Goal: Task Accomplishment & Management: Manage account settings

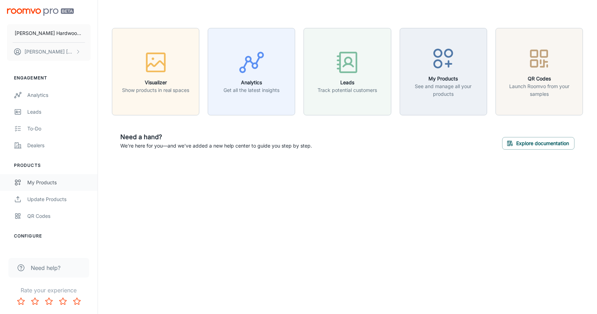
click at [47, 178] on link "My Products" at bounding box center [49, 182] width 98 height 17
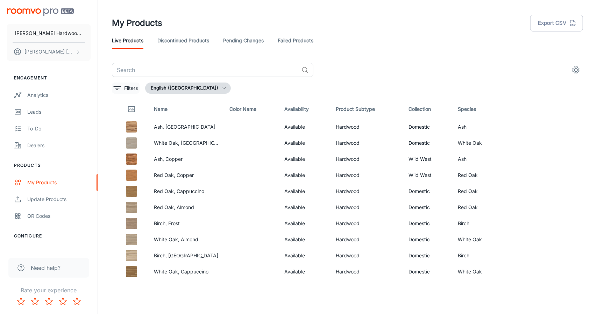
click at [137, 85] on p "Filters" at bounding box center [131, 88] width 14 height 8
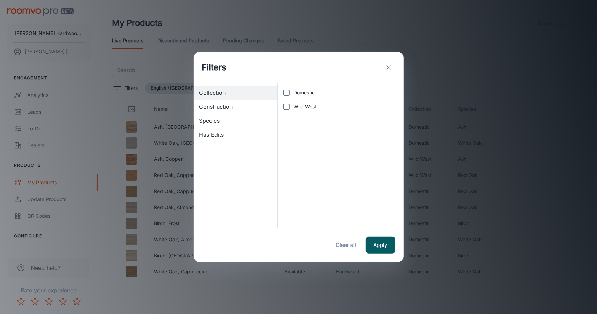
click at [289, 96] on input "Domestic" at bounding box center [286, 93] width 14 height 14
checkbox input "true"
click at [227, 102] on div "Construction" at bounding box center [236, 107] width 84 height 14
click at [222, 118] on span "Species" at bounding box center [235, 120] width 73 height 8
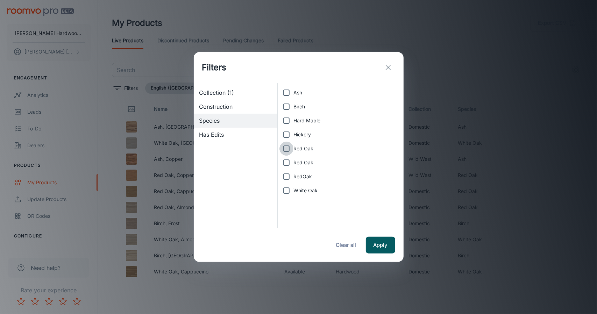
click at [291, 147] on input "Red Oak" at bounding box center [286, 149] width 14 height 14
checkbox input "true"
click at [292, 159] on input "Red Oak" at bounding box center [286, 163] width 14 height 14
checkbox input "true"
click at [291, 173] on input "RedOak" at bounding box center [286, 177] width 14 height 14
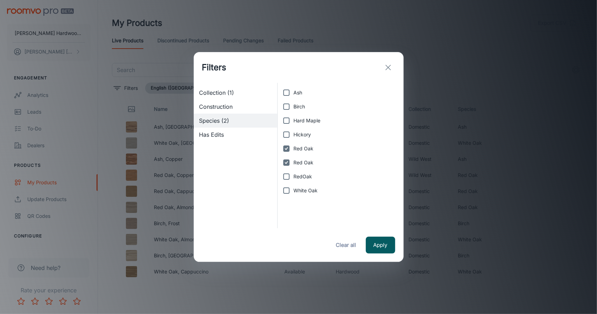
checkbox input "true"
click at [377, 246] on button "Apply" at bounding box center [380, 245] width 29 height 17
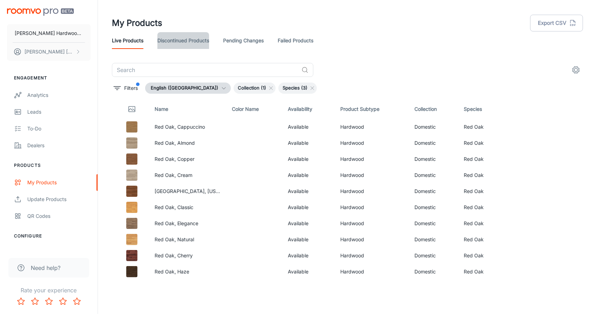
click at [177, 44] on link "Discontinued Products" at bounding box center [183, 40] width 52 height 17
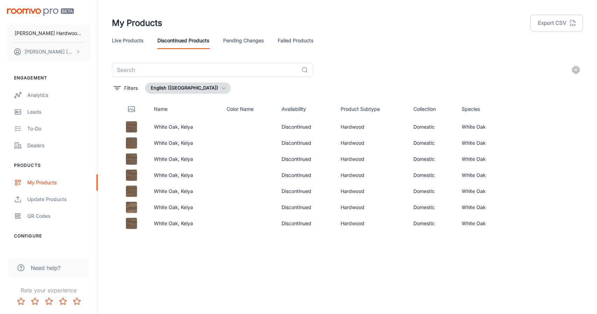
click at [243, 38] on link "Pending Changes" at bounding box center [243, 40] width 41 height 17
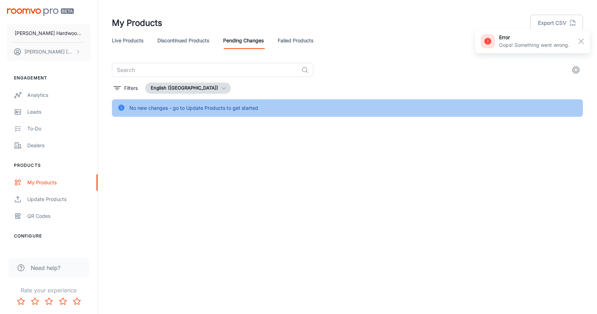
click at [290, 40] on link "Failed Products" at bounding box center [296, 40] width 36 height 17
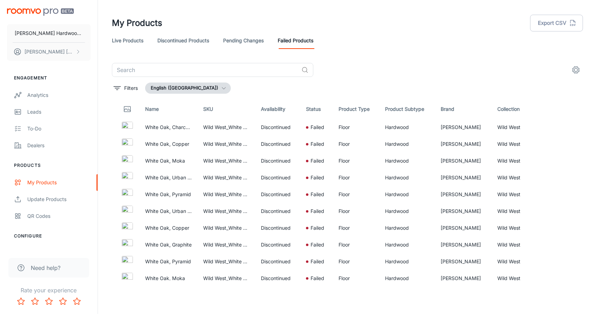
click at [127, 41] on link "Live Products" at bounding box center [127, 40] width 31 height 17
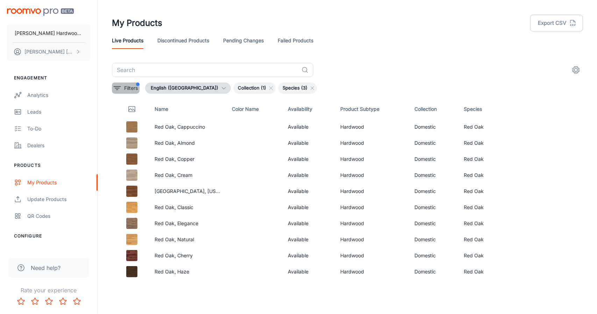
click at [126, 87] on p "Filters" at bounding box center [131, 88] width 14 height 8
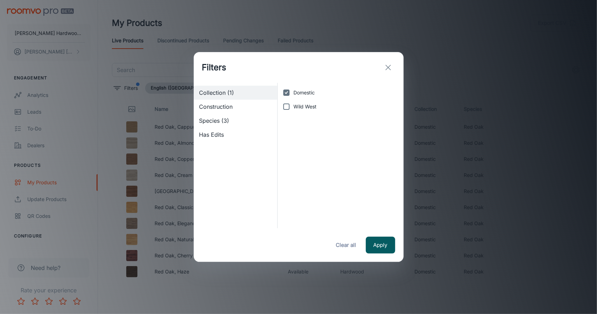
click at [394, 67] on button "exit" at bounding box center [388, 67] width 14 height 14
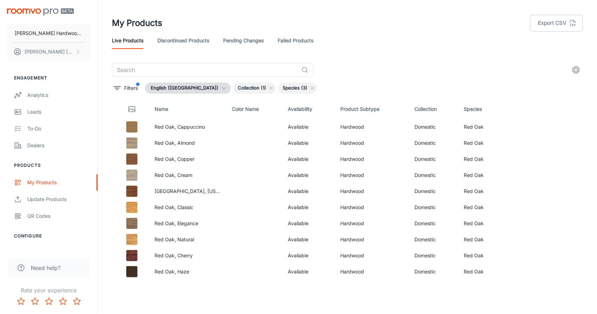
click at [580, 67] on button "settings" at bounding box center [576, 70] width 14 height 14
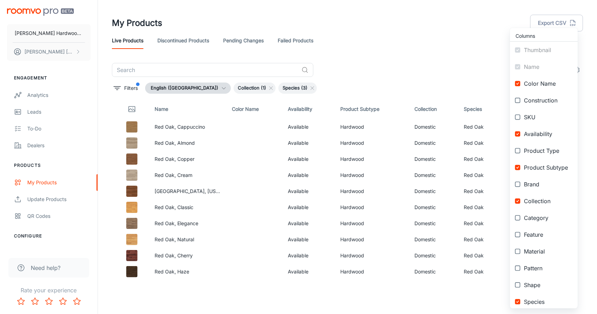
click at [457, 39] on div at bounding box center [298, 157] width 597 height 314
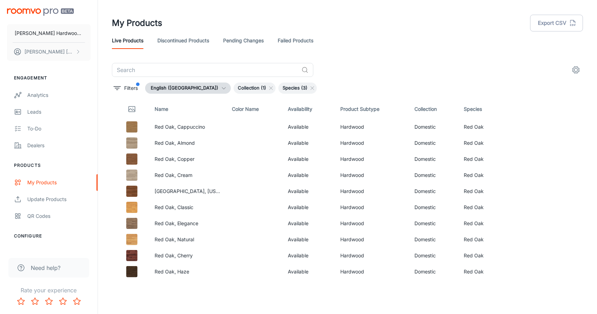
click at [160, 110] on th "Name" at bounding box center [187, 109] width 77 height 20
click at [242, 106] on th "Color Name" at bounding box center [254, 109] width 56 height 20
click at [127, 107] on div at bounding box center [131, 109] width 23 height 13
click at [129, 108] on rect "Thumbnail" at bounding box center [132, 109] width 6 height 5
click at [358, 109] on th "Product Subtype" at bounding box center [371, 109] width 74 height 20
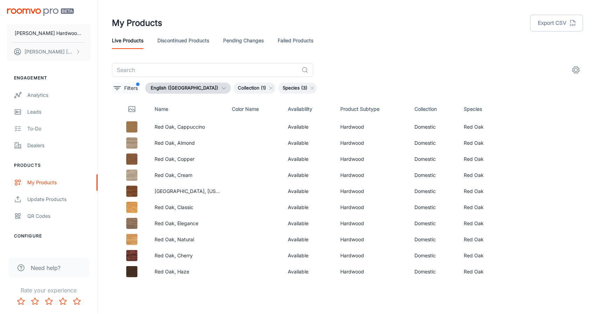
click at [136, 86] on p "Filters" at bounding box center [131, 88] width 14 height 8
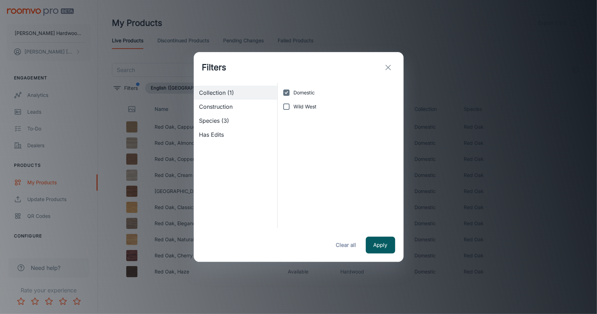
click at [252, 127] on div "Species (3)" at bounding box center [236, 121] width 84 height 14
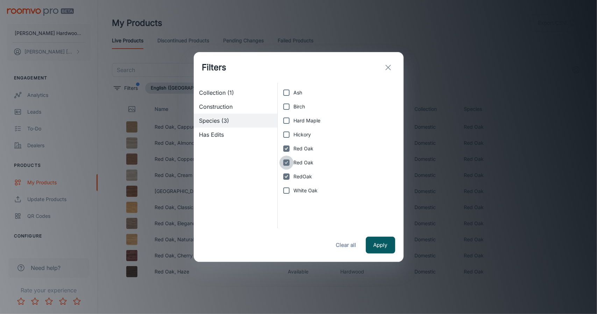
click at [292, 158] on input "Red Oak" at bounding box center [286, 163] width 14 height 14
checkbox input "false"
click at [294, 174] on span "RedOak" at bounding box center [302, 177] width 19 height 8
click at [293, 174] on input "RedOak" at bounding box center [286, 177] width 14 height 14
checkbox input "false"
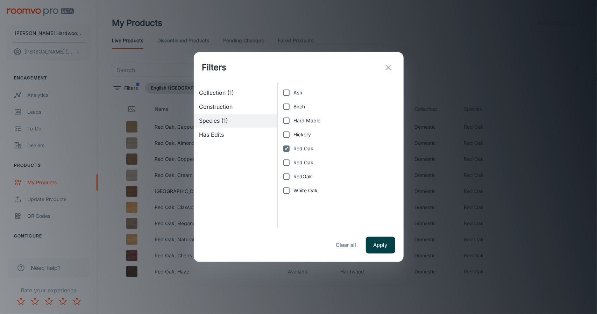
click at [381, 244] on button "Apply" at bounding box center [380, 245] width 29 height 17
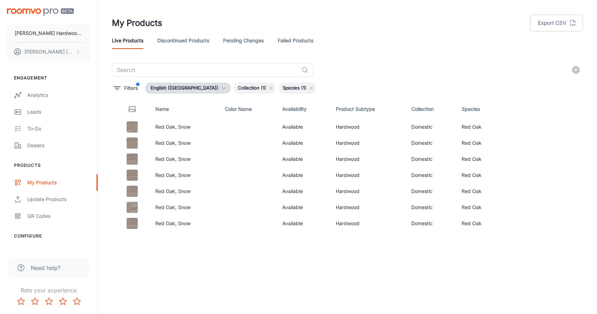
click at [187, 89] on button "English ([GEOGRAPHIC_DATA])" at bounding box center [188, 87] width 86 height 11
click at [182, 114] on li "français (Canada)" at bounding box center [194, 115] width 96 height 13
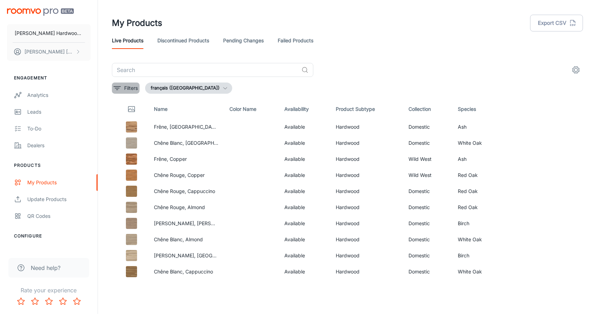
click at [136, 88] on p "Filters" at bounding box center [131, 88] width 14 height 8
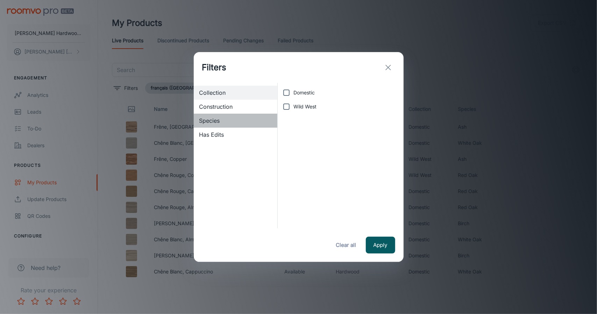
click at [217, 121] on span "Species" at bounding box center [235, 120] width 73 height 8
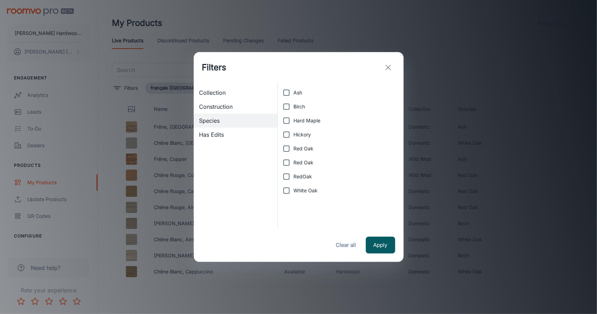
click at [315, 153] on label "Red Oak" at bounding box center [338, 149] width 118 height 14
click at [293, 153] on input "Red Oak" at bounding box center [286, 149] width 14 height 14
checkbox input "true"
click at [377, 240] on button "Apply" at bounding box center [380, 245] width 29 height 17
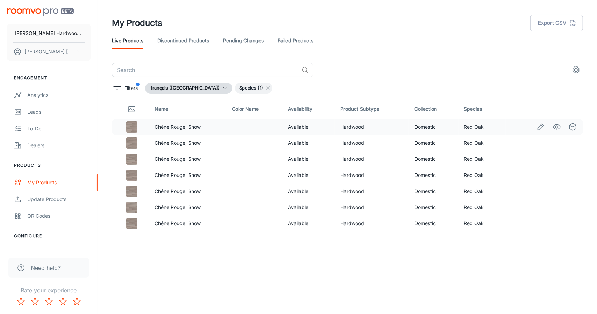
click at [182, 129] on link "Chêne Rouge, Snow" at bounding box center [177, 127] width 46 height 6
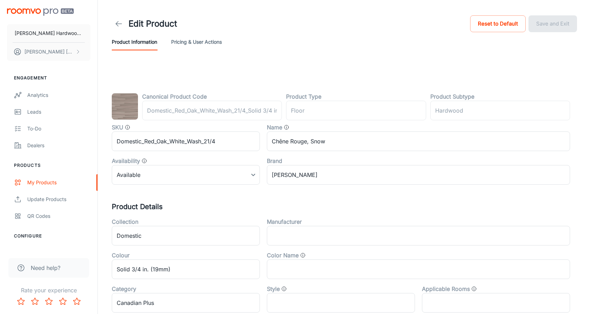
type input "plancher"
type input "Bois dur"
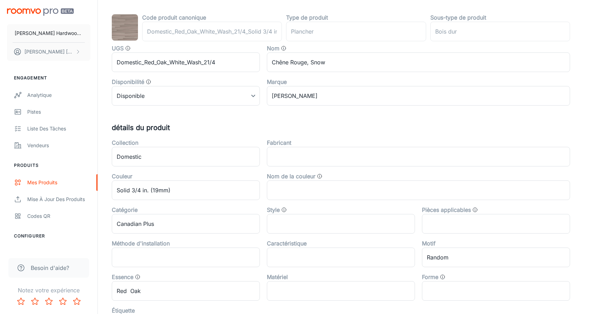
scroll to position [105, 0]
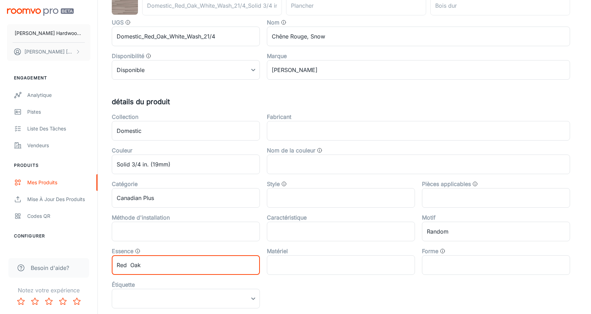
click at [216, 272] on input "Red Oak" at bounding box center [186, 265] width 148 height 20
click at [130, 262] on input "Red Oak" at bounding box center [186, 265] width 148 height 20
type input "Red Oak"
click at [427, 110] on div "Fabricant ​" at bounding box center [415, 124] width 310 height 34
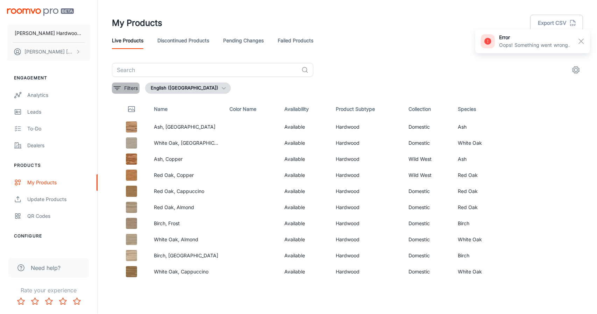
click at [129, 86] on p "Filters" at bounding box center [131, 88] width 14 height 8
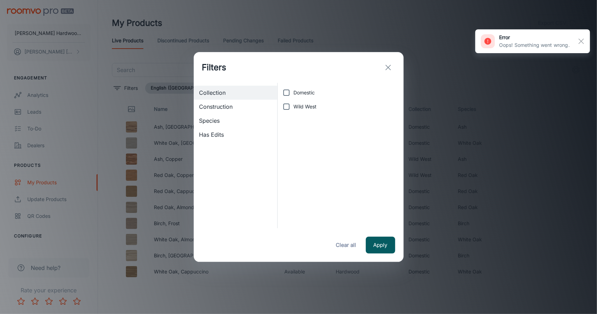
click at [294, 93] on span "Domestic" at bounding box center [303, 93] width 21 height 8
click at [293, 93] on input "Domestic" at bounding box center [286, 93] width 14 height 14
checkbox input "true"
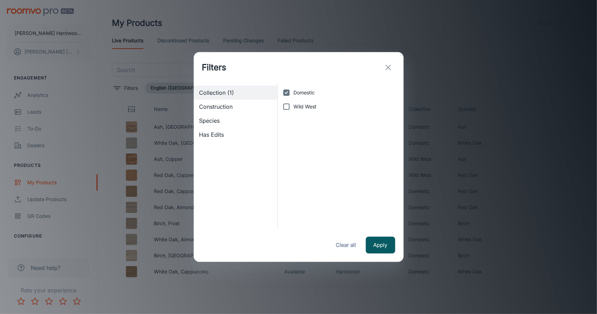
click at [232, 118] on span "Species" at bounding box center [235, 120] width 73 height 8
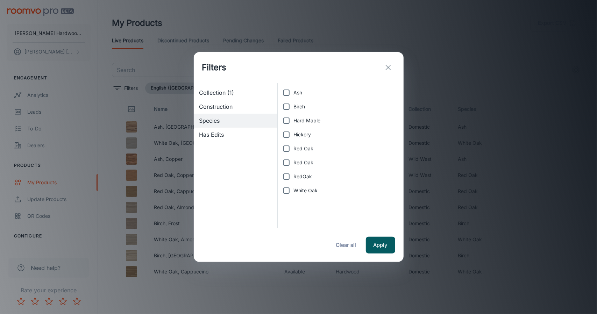
click at [313, 178] on label "RedOak" at bounding box center [338, 177] width 118 height 14
click at [293, 178] on input "RedOak" at bounding box center [286, 177] width 14 height 14
checkbox input "true"
click at [381, 245] on button "Apply" at bounding box center [380, 245] width 29 height 17
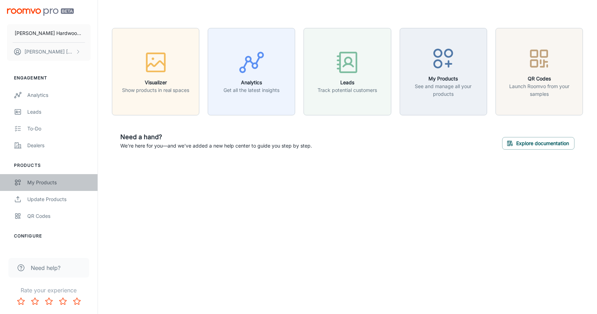
click at [58, 181] on div "My Products" at bounding box center [58, 183] width 63 height 8
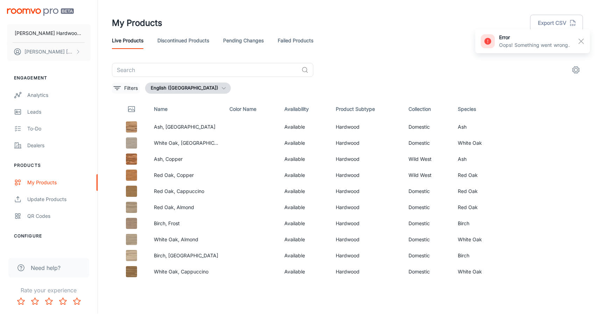
click at [131, 91] on p "Filters" at bounding box center [131, 88] width 14 height 8
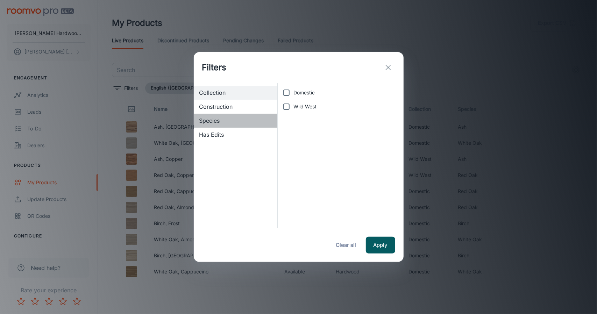
click at [224, 119] on span "Species" at bounding box center [235, 120] width 73 height 8
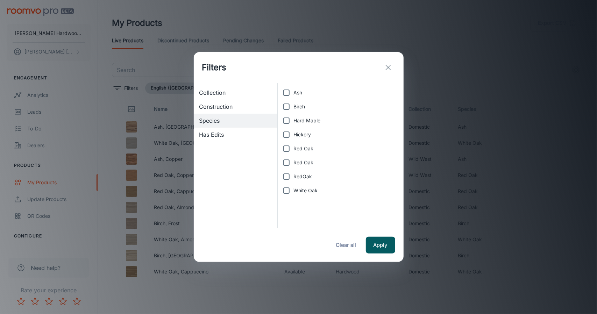
click at [228, 93] on span "Collection" at bounding box center [235, 92] width 73 height 8
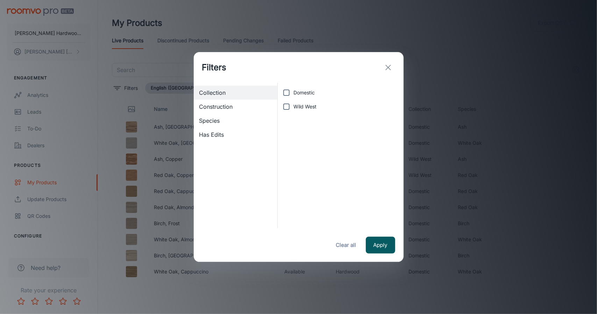
click at [304, 92] on span "Domestic" at bounding box center [303, 93] width 21 height 8
click at [293, 92] on input "Domestic" at bounding box center [286, 93] width 14 height 14
checkbox input "true"
click at [232, 120] on span "Species" at bounding box center [235, 120] width 73 height 8
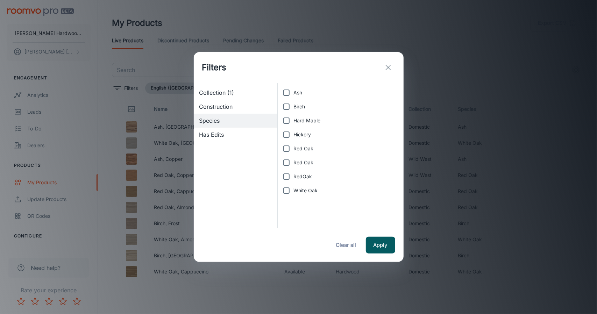
click at [309, 174] on span "RedOak" at bounding box center [302, 177] width 19 height 8
click at [293, 174] on input "RedOak" at bounding box center [286, 177] width 14 height 14
checkbox input "true"
click at [312, 162] on span "Red Oak" at bounding box center [303, 163] width 20 height 8
click at [293, 162] on input "Red Oak" at bounding box center [286, 163] width 14 height 14
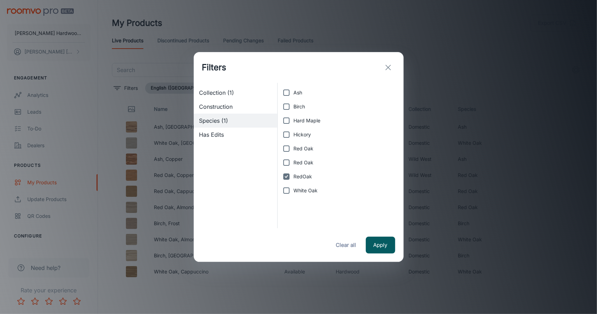
checkbox input "true"
click at [311, 154] on label "Red Oak" at bounding box center [338, 149] width 118 height 14
click at [293, 154] on input "Red Oak" at bounding box center [286, 149] width 14 height 14
checkbox input "true"
click at [384, 247] on button "Apply" at bounding box center [380, 245] width 29 height 17
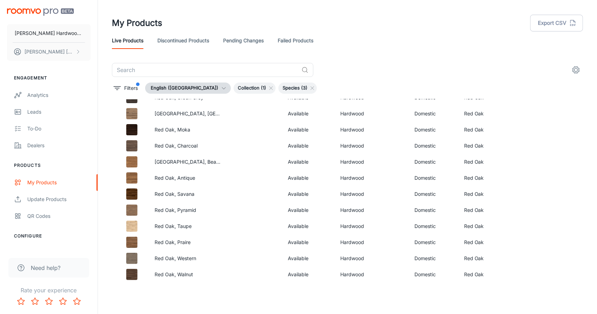
scroll to position [315, 0]
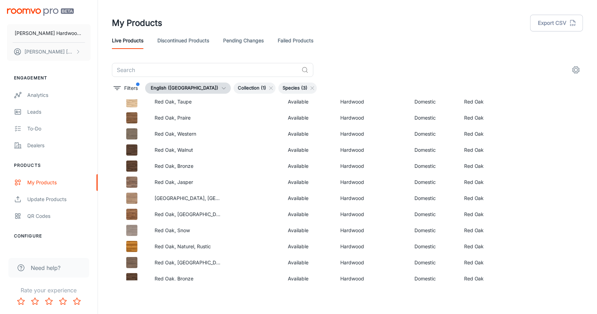
click at [278, 86] on span "Species (3)" at bounding box center [294, 88] width 33 height 7
click at [311, 89] on line at bounding box center [312, 88] width 3 height 3
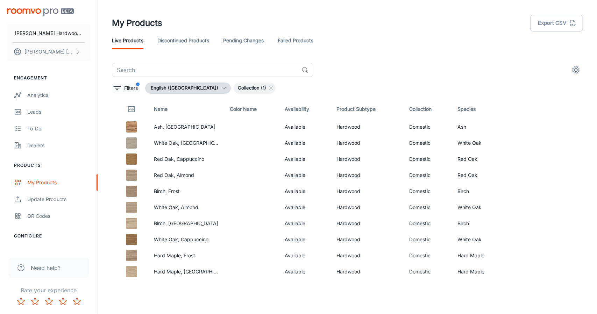
click at [122, 86] on button "Filters" at bounding box center [126, 87] width 28 height 11
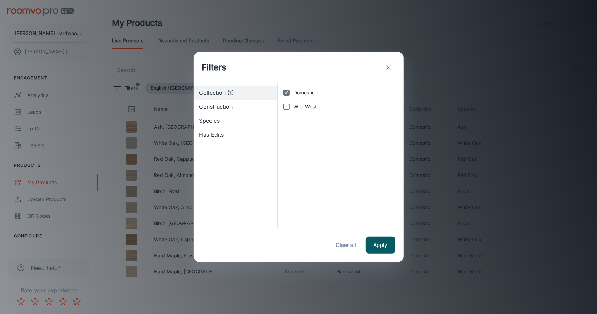
click at [235, 119] on span "Species" at bounding box center [235, 120] width 73 height 8
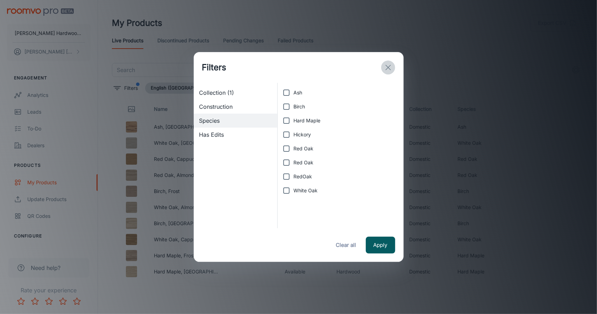
click at [388, 71] on icon "exit" at bounding box center [388, 67] width 8 height 8
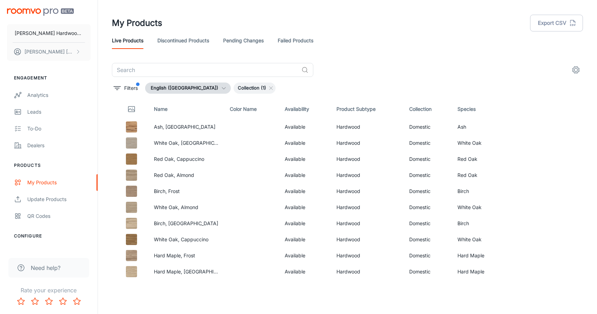
click at [141, 89] on div "Filters English (Canada) Collection (1)" at bounding box center [347, 87] width 471 height 11
click at [128, 86] on p "Filters" at bounding box center [131, 88] width 14 height 8
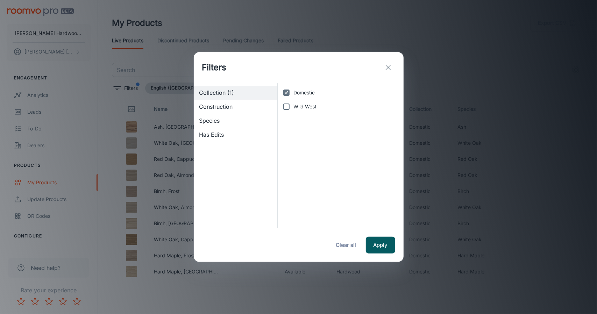
click at [382, 69] on button "exit" at bounding box center [388, 67] width 14 height 14
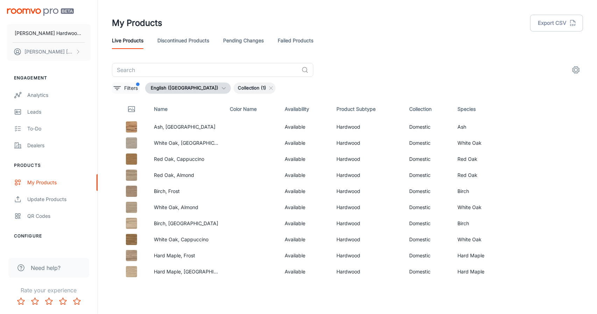
click at [132, 91] on p "Filters" at bounding box center [131, 88] width 14 height 8
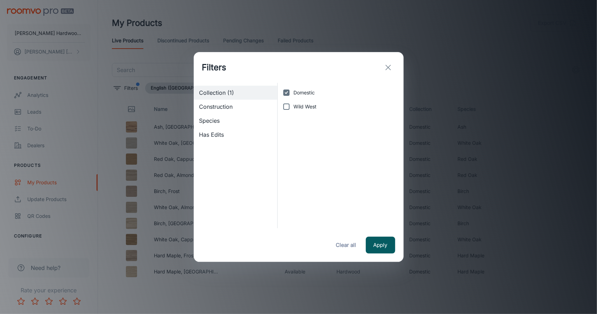
click at [235, 111] on div "Construction" at bounding box center [236, 107] width 84 height 14
click at [235, 127] on div "Species" at bounding box center [236, 121] width 84 height 14
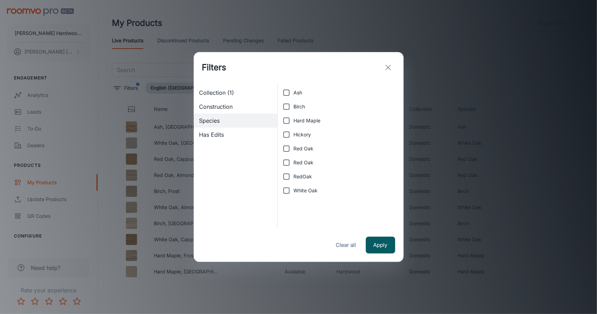
click at [285, 149] on input "Red Oak" at bounding box center [286, 149] width 14 height 14
checkbox input "true"
click at [287, 156] on input "Red Oak" at bounding box center [286, 163] width 14 height 14
checkbox input "true"
click at [287, 171] on input "RedOak" at bounding box center [286, 177] width 14 height 14
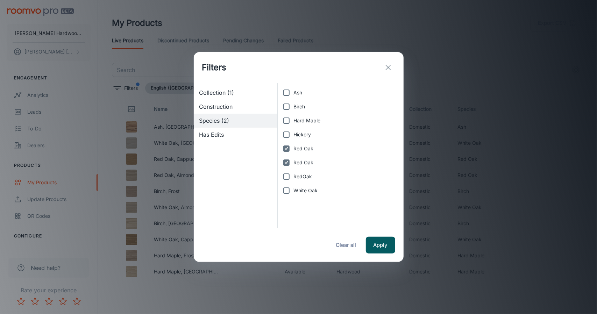
checkbox input "true"
click at [379, 245] on button "Apply" at bounding box center [380, 245] width 29 height 17
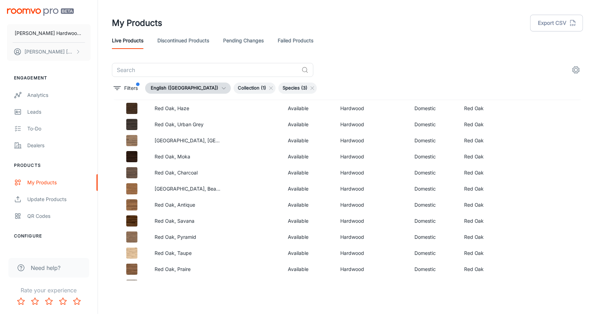
scroll to position [175, 0]
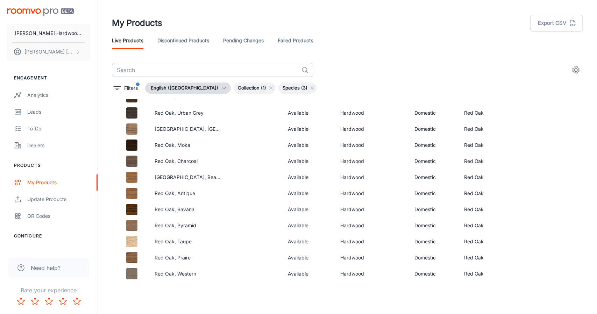
click at [187, 71] on input "text" at bounding box center [205, 70] width 187 height 14
type input "natural"
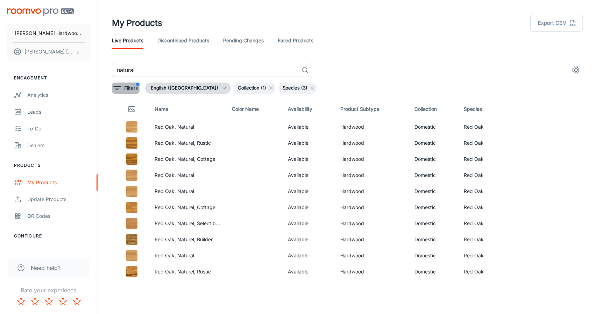
click at [123, 90] on button "Filters" at bounding box center [126, 87] width 28 height 11
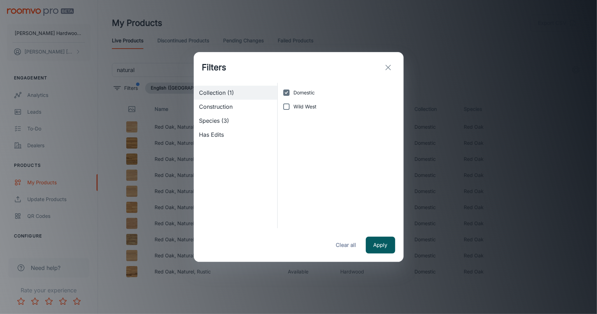
click at [217, 137] on span "Has Edits" at bounding box center [235, 134] width 73 height 8
click at [233, 102] on div "Construction" at bounding box center [236, 107] width 84 height 14
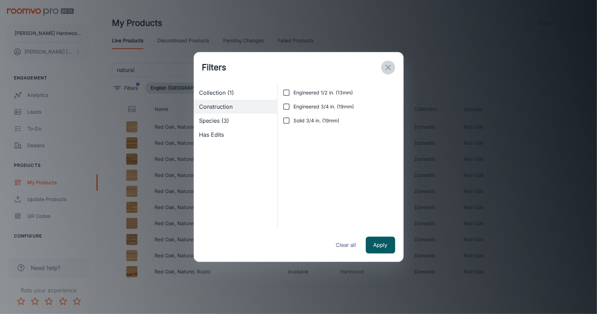
click at [389, 63] on button "exit" at bounding box center [388, 67] width 14 height 14
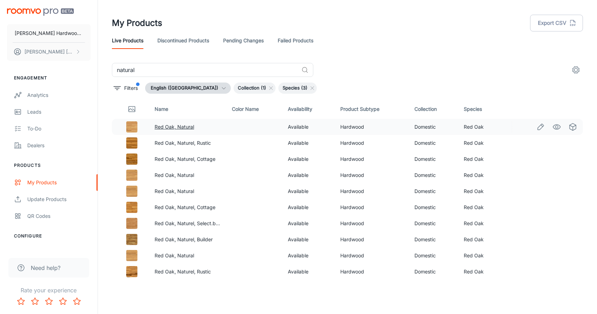
click at [172, 127] on link "Red Oak, Natural" at bounding box center [173, 127] width 39 height 6
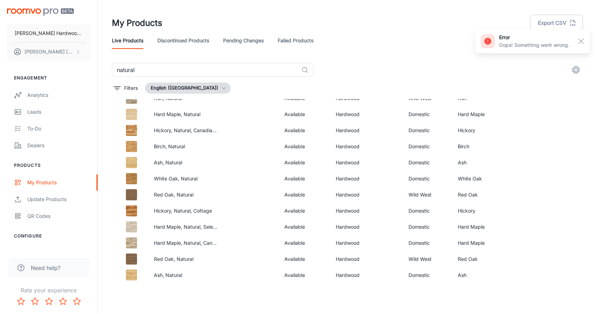
scroll to position [175, 0]
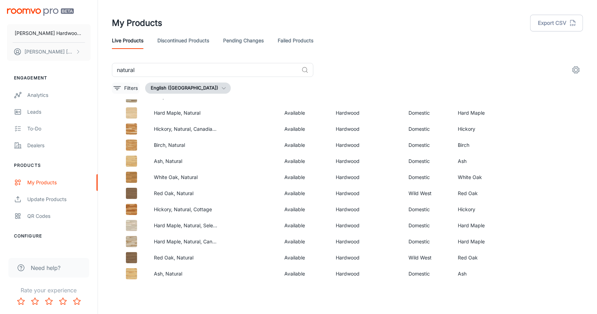
click at [127, 88] on p "Filters" at bounding box center [131, 88] width 14 height 8
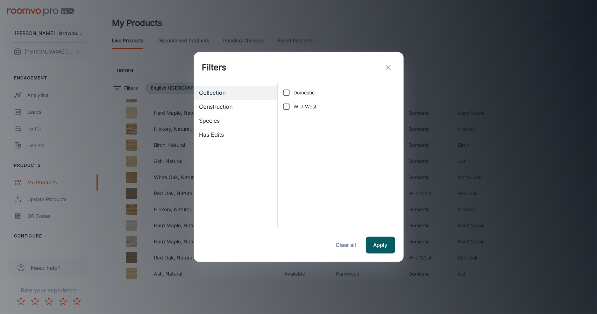
click at [298, 94] on span "Domestic" at bounding box center [303, 93] width 21 height 8
click at [293, 94] on input "Domestic" at bounding box center [286, 93] width 14 height 14
checkbox input "true"
click at [244, 116] on div "Species" at bounding box center [236, 121] width 84 height 14
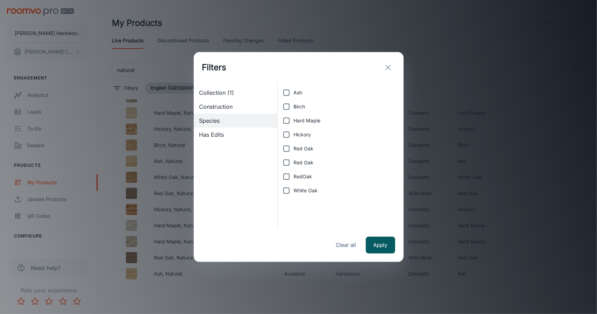
click at [308, 180] on span "RedOak" at bounding box center [302, 177] width 19 height 8
click at [293, 180] on input "RedOak" at bounding box center [286, 177] width 14 height 14
checkbox input "true"
click at [314, 160] on label "Red Oak" at bounding box center [338, 163] width 118 height 14
click at [293, 160] on input "Red Oak" at bounding box center [286, 163] width 14 height 14
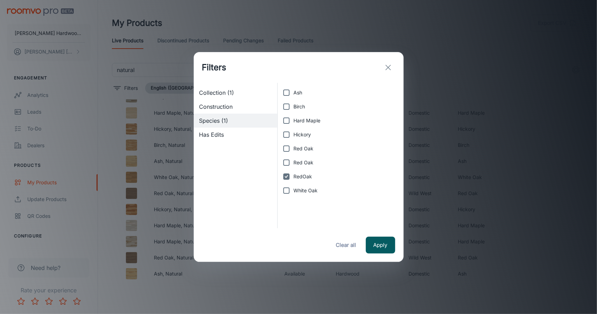
checkbox input "true"
click at [319, 148] on label "Red Oak" at bounding box center [338, 149] width 118 height 14
click at [293, 148] on input "Red Oak" at bounding box center [286, 149] width 14 height 14
checkbox input "true"
click at [379, 242] on button "Apply" at bounding box center [380, 245] width 29 height 17
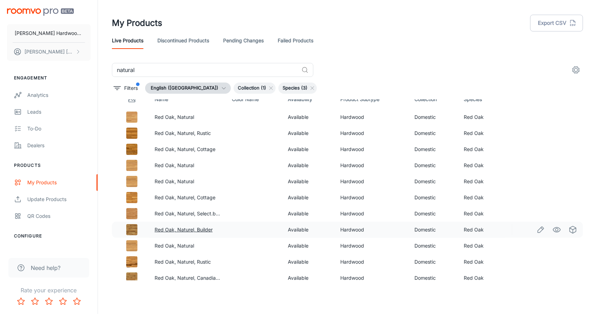
scroll to position [0, 0]
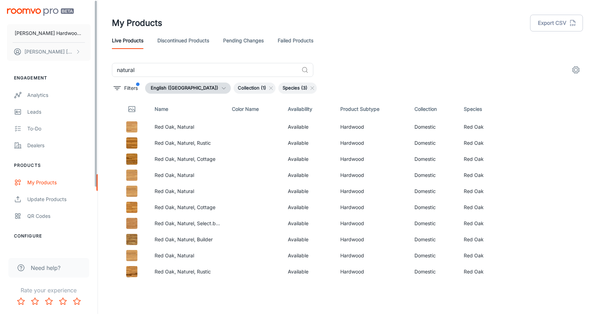
click at [32, 9] on img "scrollable content" at bounding box center [40, 11] width 67 height 7
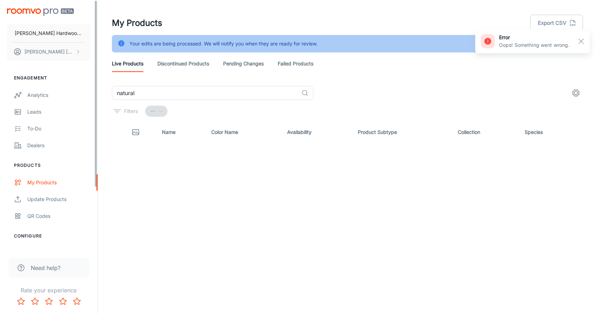
click at [32, 9] on img "scrollable content" at bounding box center [40, 11] width 67 height 7
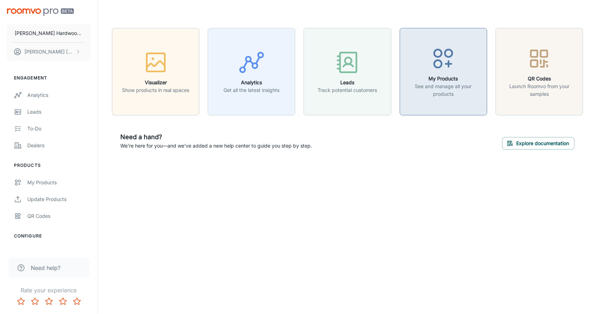
click at [431, 87] on p "See and manage all your products" at bounding box center [443, 89] width 78 height 15
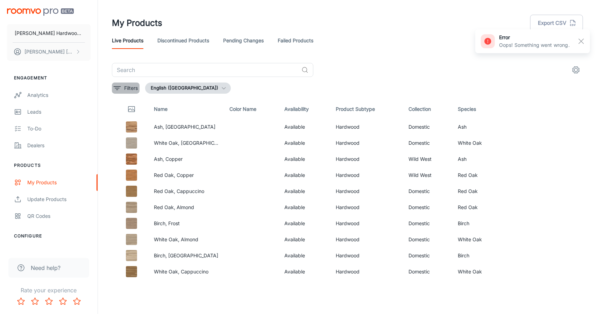
click at [122, 91] on button "Filters" at bounding box center [126, 87] width 28 height 11
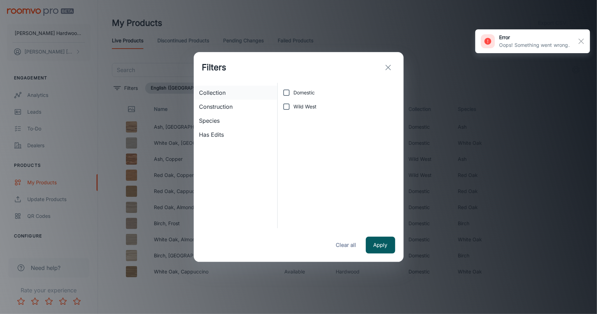
click at [224, 94] on span "Collection" at bounding box center [235, 92] width 73 height 8
click at [290, 91] on input "Domestic" at bounding box center [286, 93] width 14 height 14
checkbox input "true"
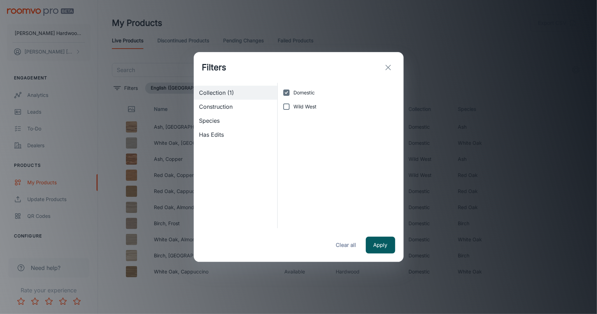
click at [224, 103] on span "Construction" at bounding box center [235, 106] width 73 height 8
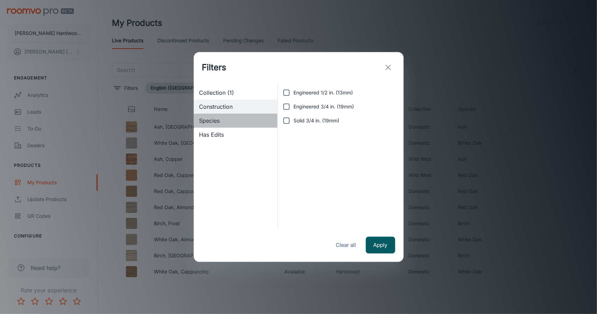
click at [221, 124] on span "Species" at bounding box center [235, 120] width 73 height 8
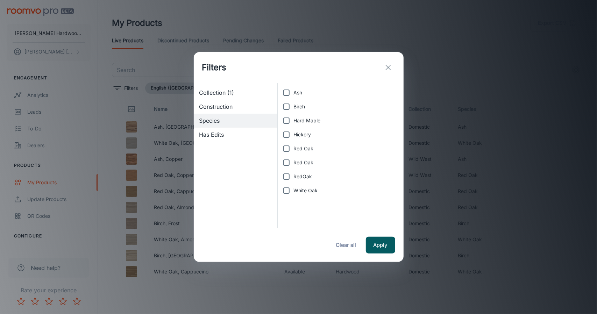
click at [309, 176] on span "RedOak" at bounding box center [302, 177] width 19 height 8
click at [293, 176] on input "RedOak" at bounding box center [286, 177] width 14 height 14
checkbox input "true"
click at [381, 250] on button "Apply" at bounding box center [380, 245] width 29 height 17
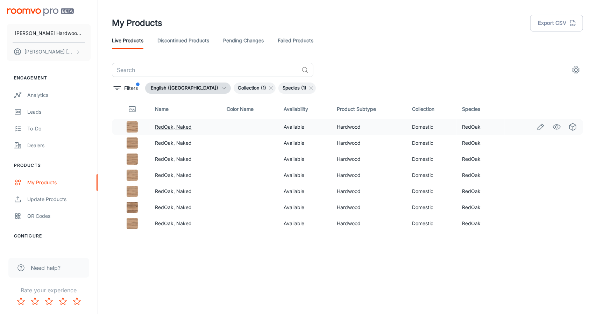
click at [164, 125] on link "RedOak, Naked" at bounding box center [173, 127] width 37 height 6
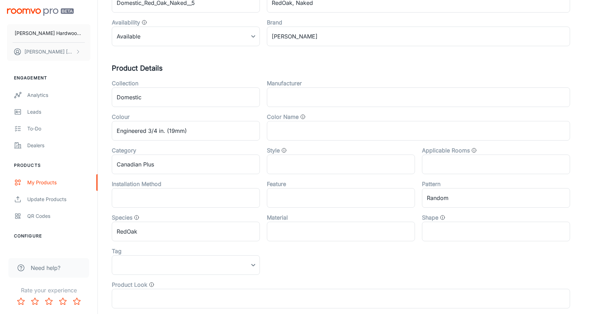
scroll to position [140, 0]
click at [125, 230] on input "RedOak" at bounding box center [186, 230] width 148 height 20
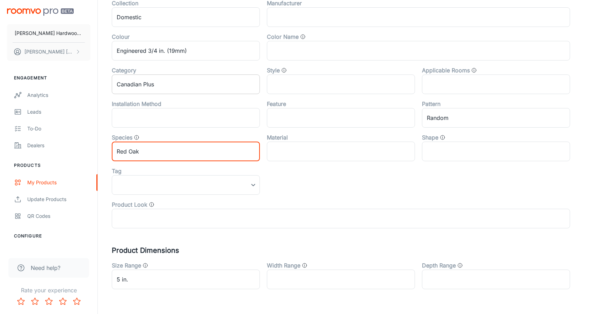
scroll to position [238, 0]
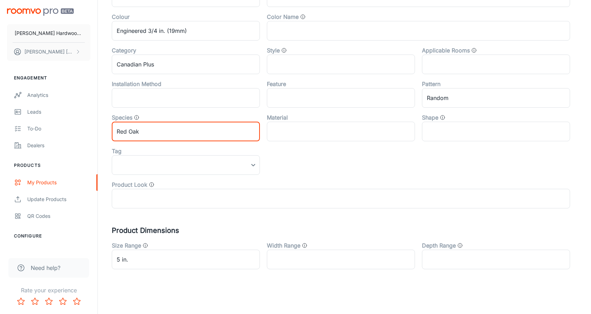
type input "Red Oak"
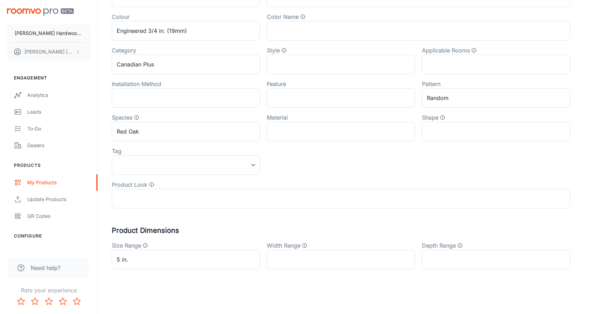
click at [299, 222] on div "Canonical Product Code Domestic_Red_Oak_Naked__5_Engineered 3/4 in. (19mm) ​ Pr…" at bounding box center [345, 61] width 466 height 415
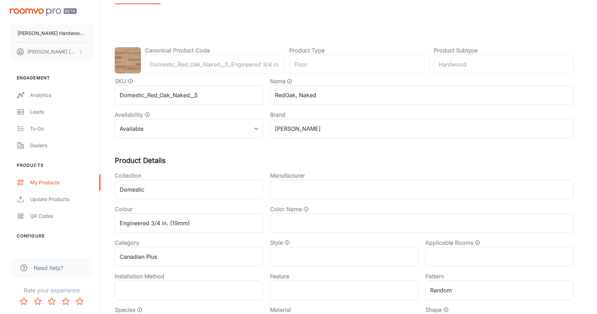
scroll to position [0, 0]
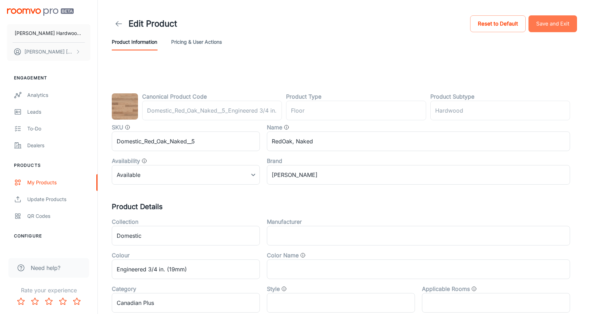
click at [540, 26] on button "Save and Exit" at bounding box center [553, 23] width 49 height 17
